Goal: Navigation & Orientation: Find specific page/section

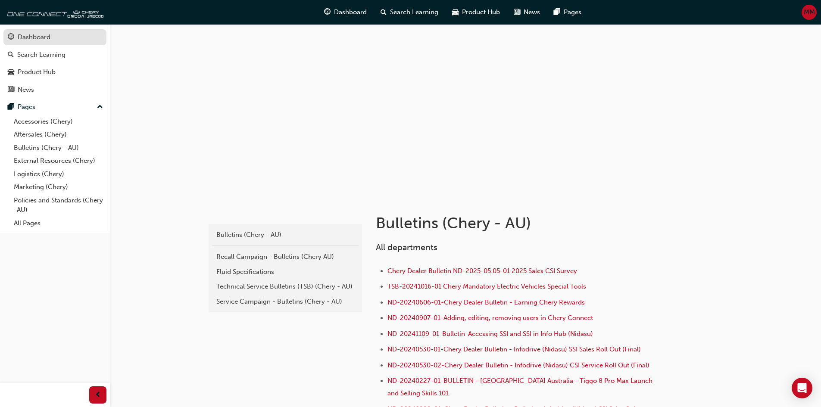
click at [42, 34] on div "Dashboard" at bounding box center [34, 37] width 33 height 10
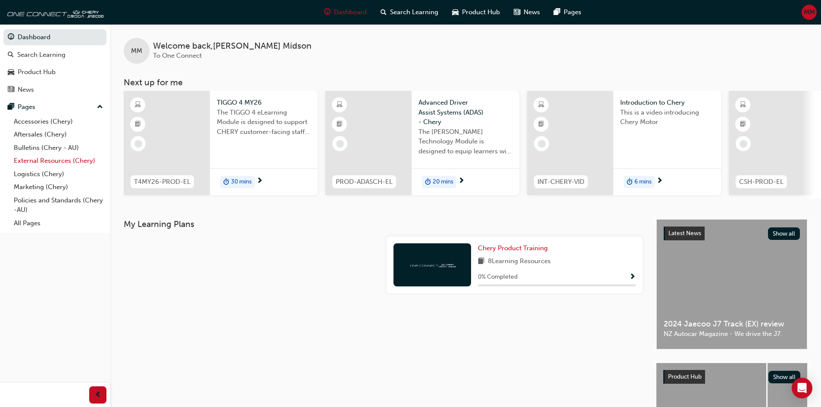
click at [50, 164] on link "External Resources (Chery)" at bounding box center [58, 160] width 96 height 13
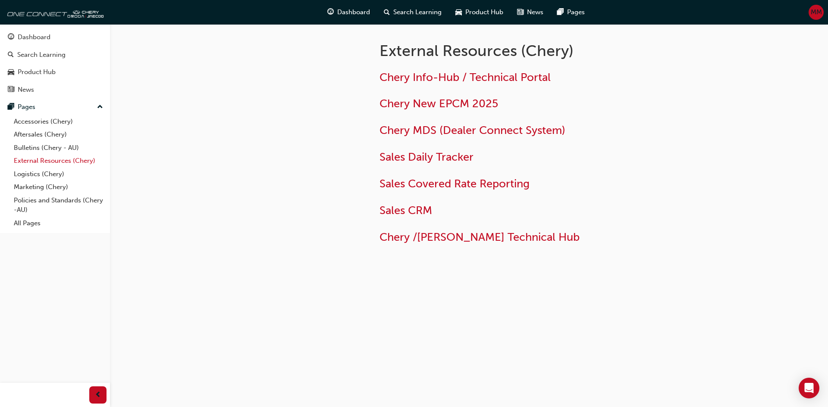
click at [51, 163] on link "External Resources (Chery)" at bounding box center [58, 160] width 96 height 13
click at [62, 143] on link "Bulletins (Chery - AU)" at bounding box center [58, 147] width 96 height 13
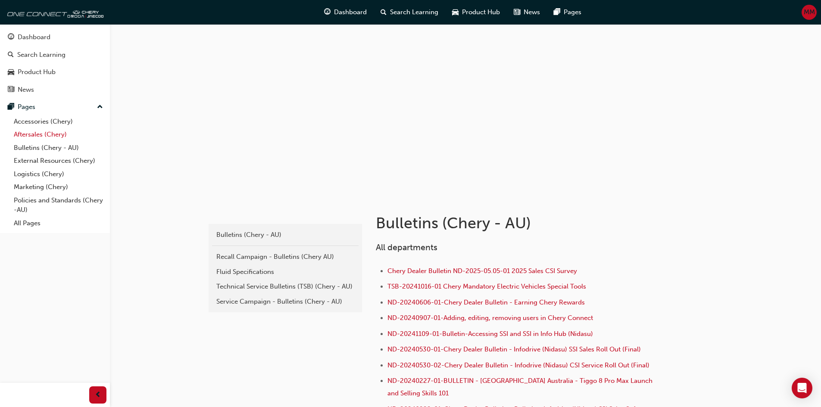
click at [63, 136] on link "Aftersales (Chery)" at bounding box center [58, 134] width 96 height 13
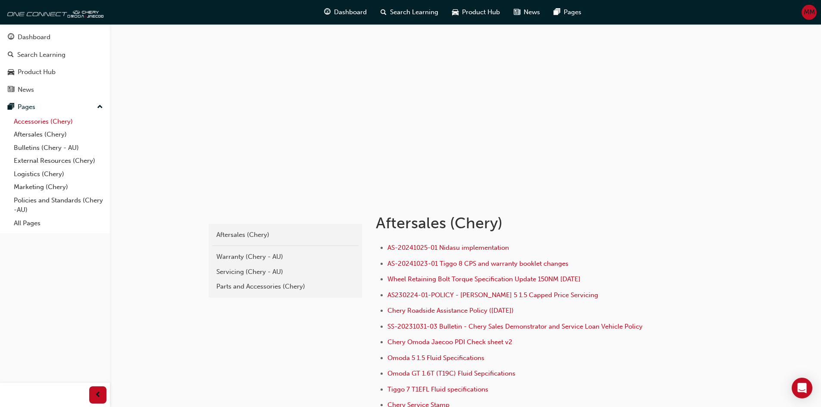
click at [62, 120] on link "Accessories (Chery)" at bounding box center [58, 121] width 96 height 13
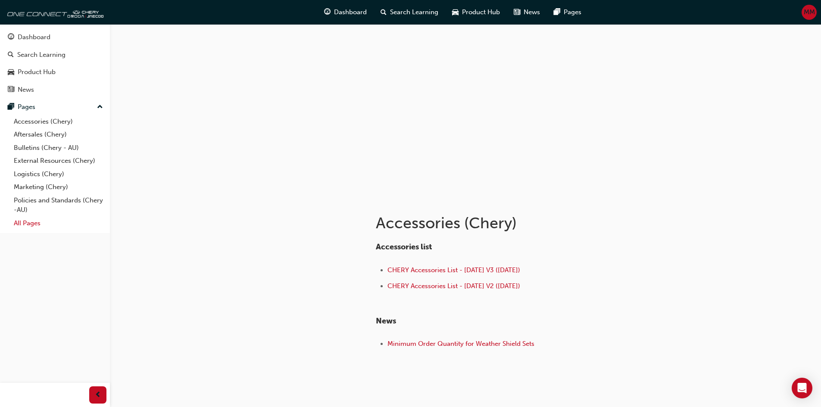
click at [24, 226] on link "All Pages" at bounding box center [58, 223] width 96 height 13
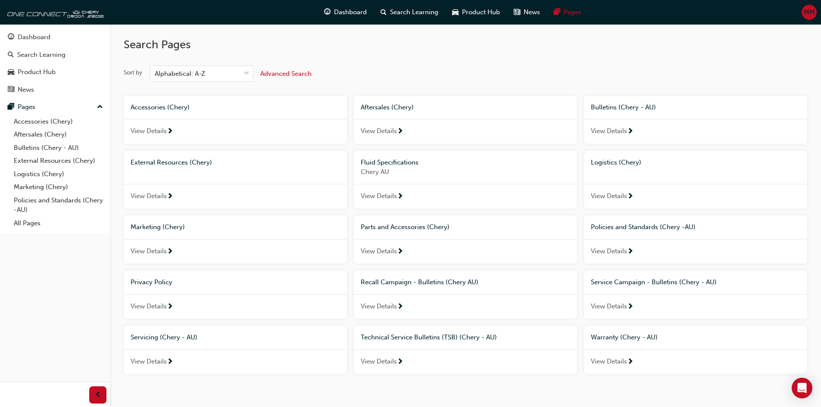
click at [385, 248] on span "View Details" at bounding box center [379, 252] width 36 height 10
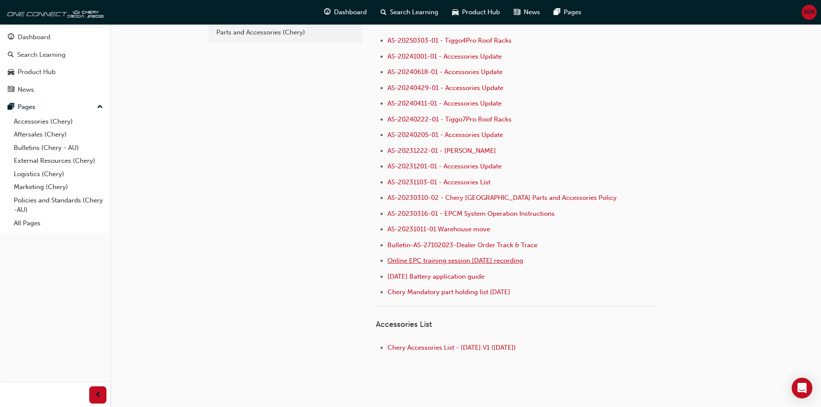
scroll to position [76, 0]
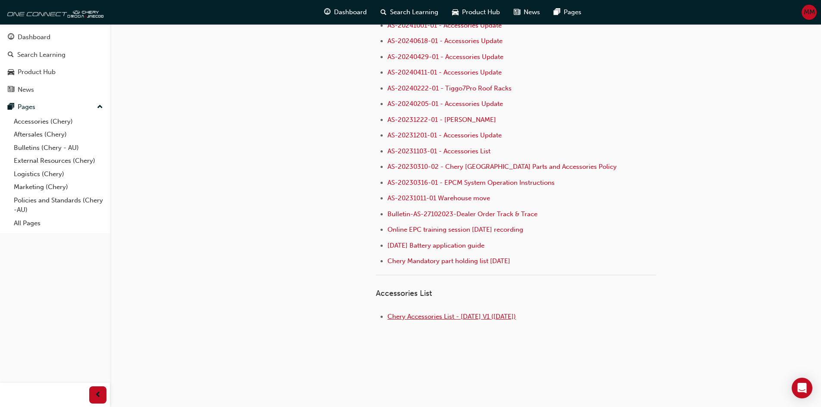
click at [462, 314] on span "Chery Accessories List - [DATE] V1 ([DATE])" at bounding box center [452, 317] width 129 height 8
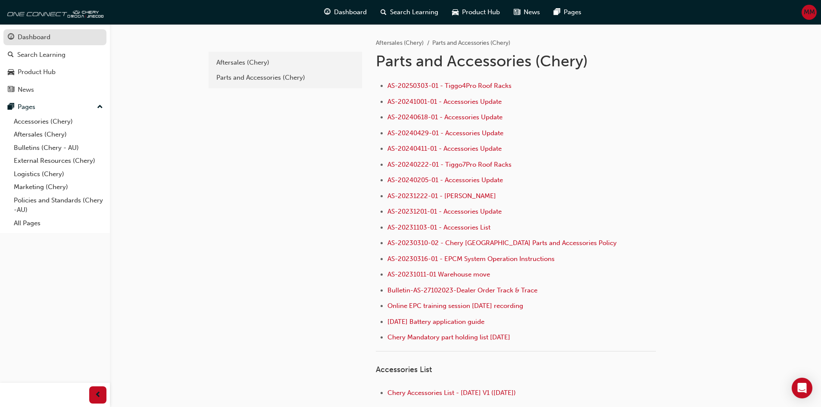
click at [54, 35] on div "Dashboard" at bounding box center [55, 37] width 94 height 11
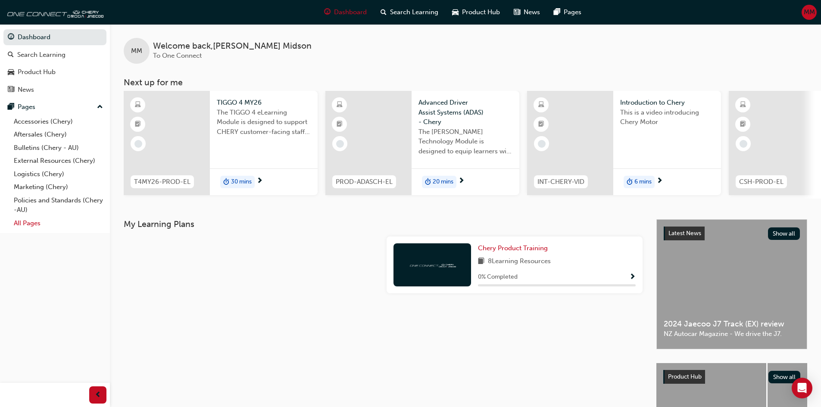
click at [43, 228] on link "All Pages" at bounding box center [58, 223] width 96 height 13
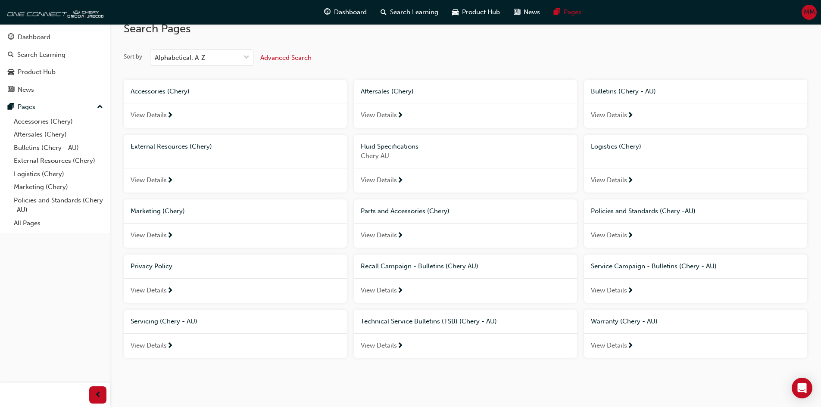
scroll to position [23, 0]
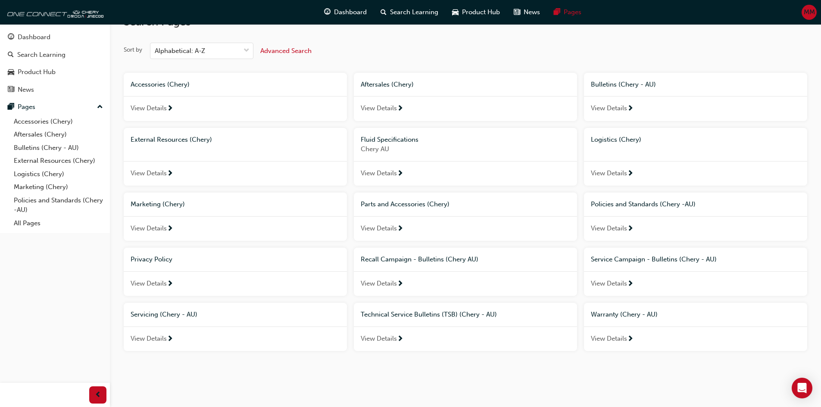
click at [374, 293] on div "View Details" at bounding box center [465, 284] width 223 height 25
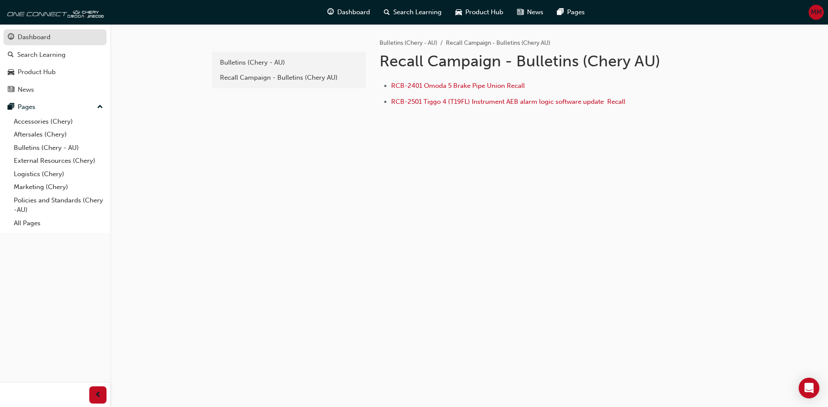
click at [32, 39] on div "Dashboard" at bounding box center [34, 37] width 33 height 10
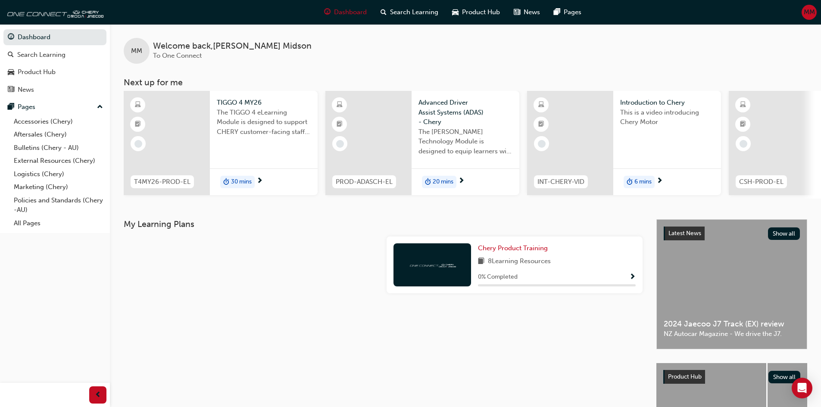
click at [805, 7] on span "MM" at bounding box center [809, 12] width 11 height 10
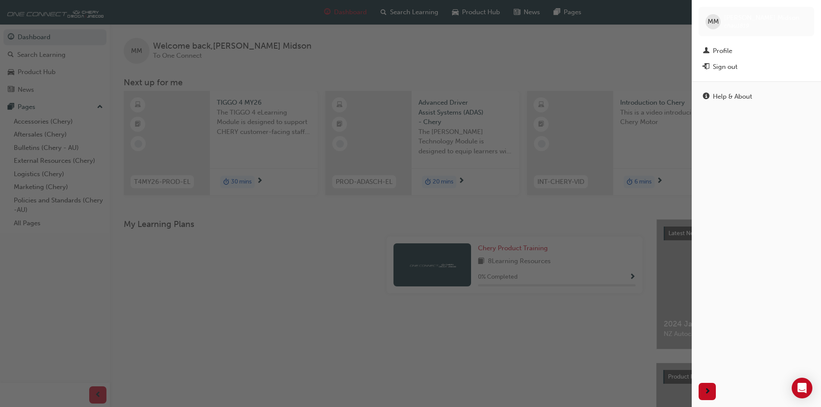
click at [493, 56] on div "button" at bounding box center [346, 203] width 692 height 407
